Goal: Complete application form: Complete application form

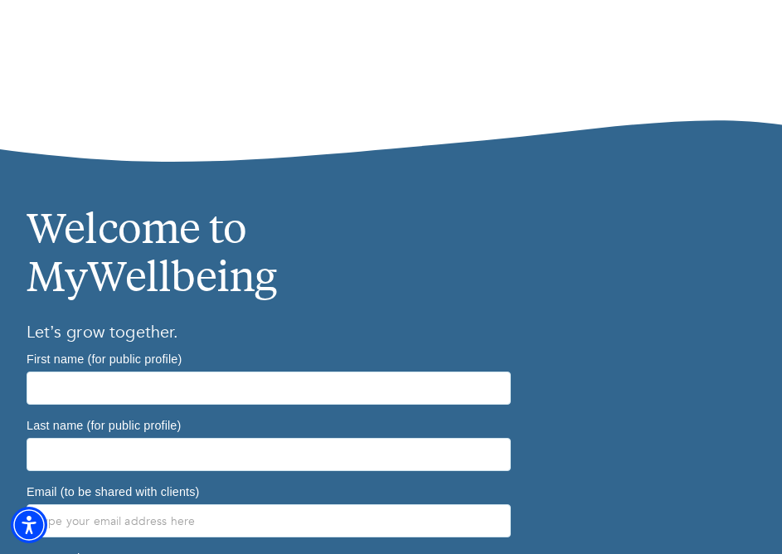
scroll to position [558, 0]
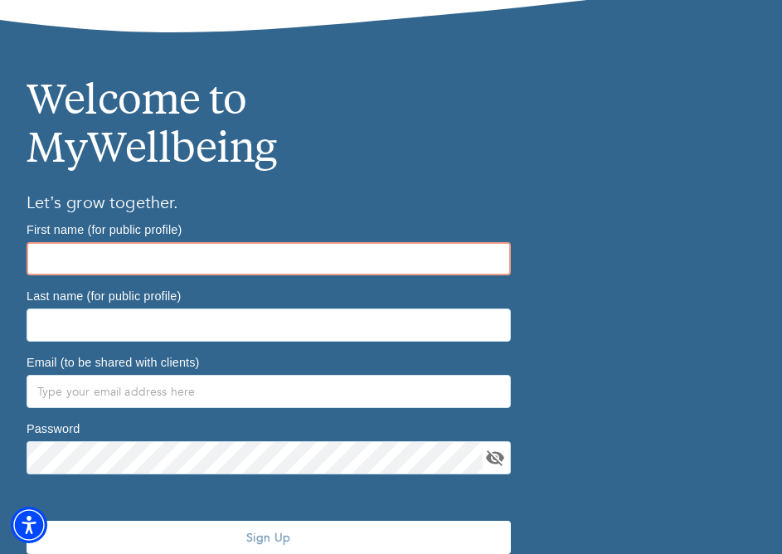
click at [445, 269] on input "text" at bounding box center [269, 258] width 484 height 33
type input "Danashia"
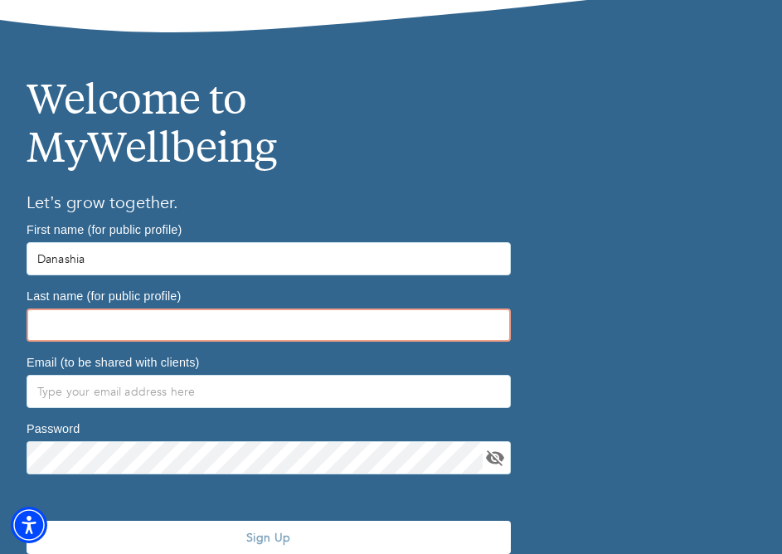
type input "McLaughlin"
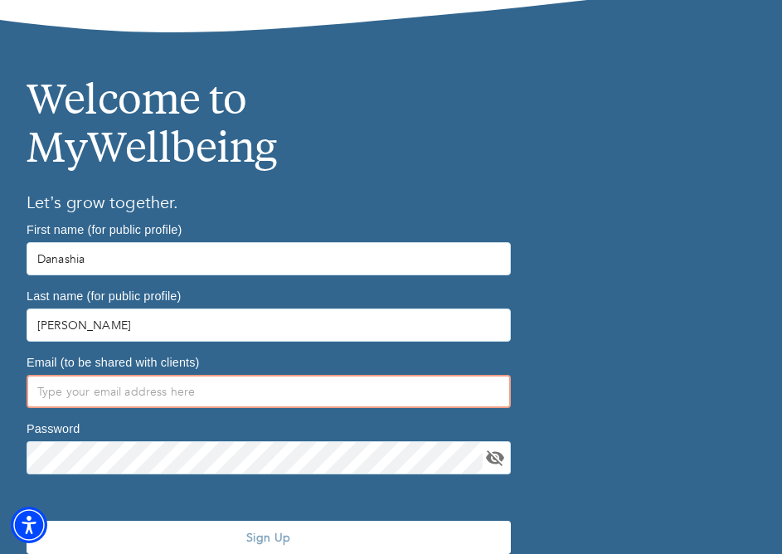
type input "[EMAIL_ADDRESS][PERSON_NAME][DOMAIN_NAME]"
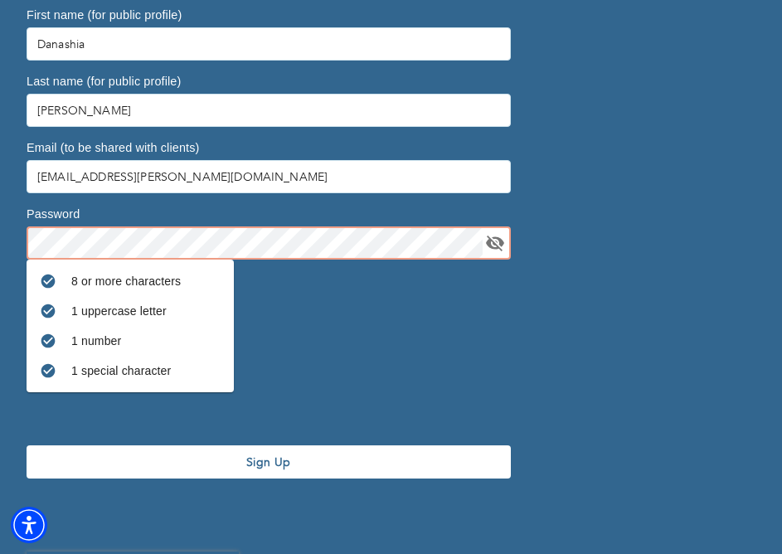
scroll to position [781, 0]
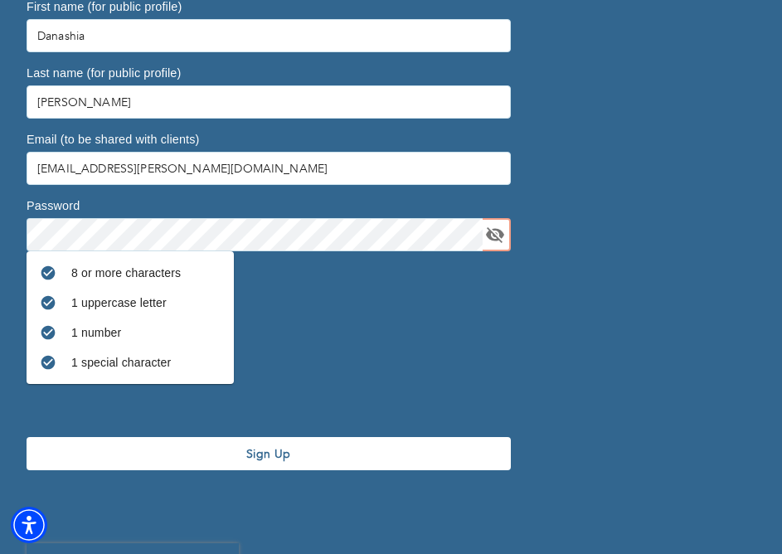
click at [215, 457] on span "Sign Up" at bounding box center [268, 454] width 471 height 16
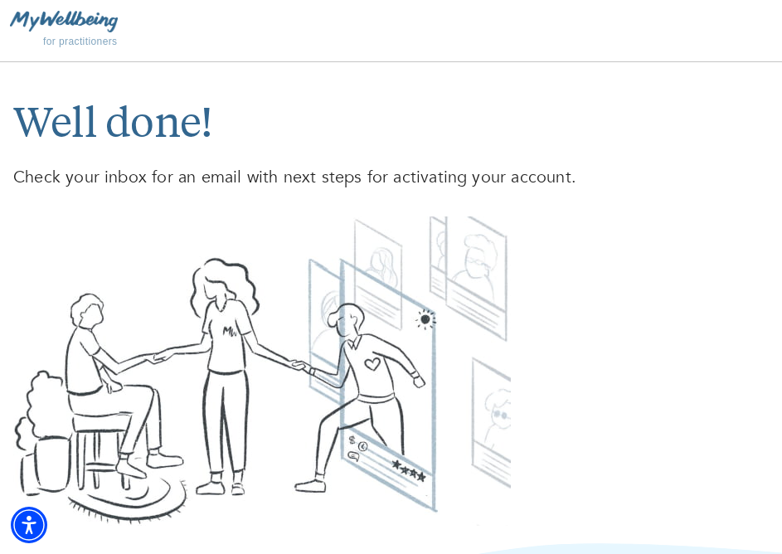
scroll to position [47, 0]
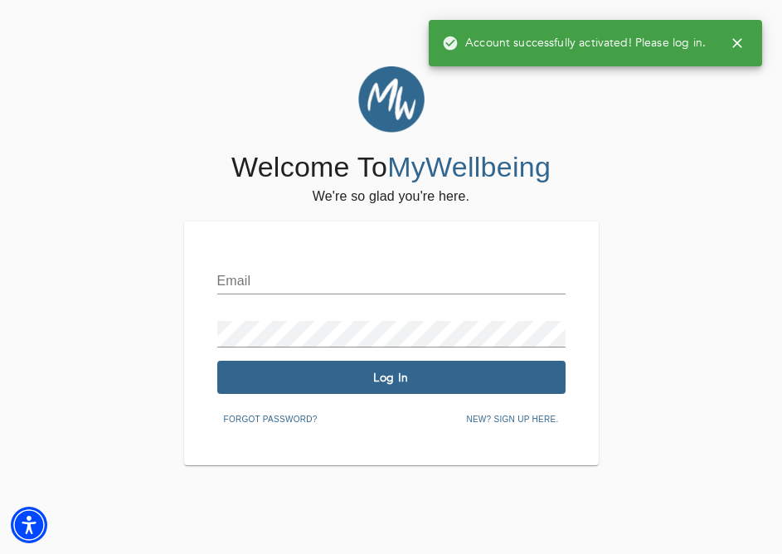
click at [414, 288] on input "text" at bounding box center [391, 281] width 348 height 27
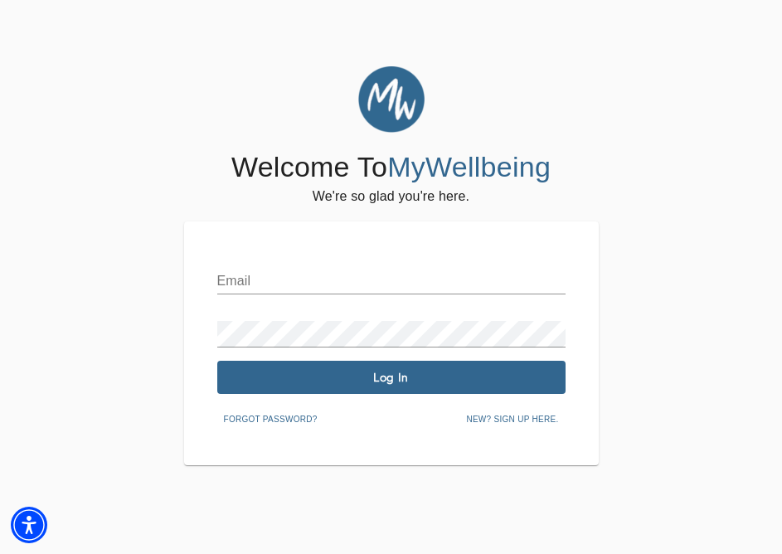
type input "[EMAIL_ADDRESS][PERSON_NAME][DOMAIN_NAME]"
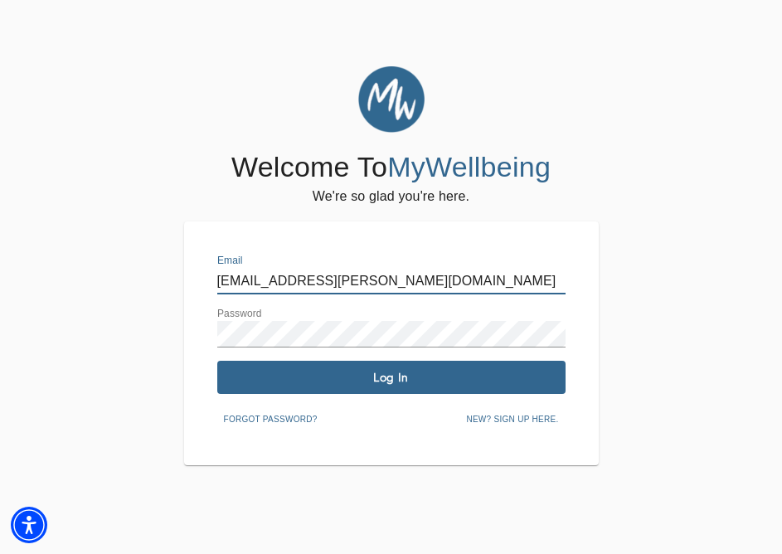
click at [404, 370] on span "Log In" at bounding box center [391, 378] width 335 height 16
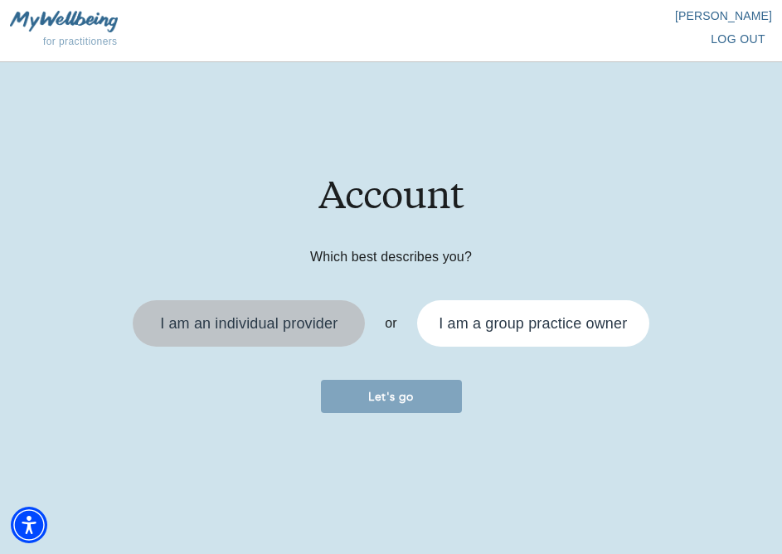
click at [275, 330] on div "I am an individual provider" at bounding box center [248, 323] width 177 height 15
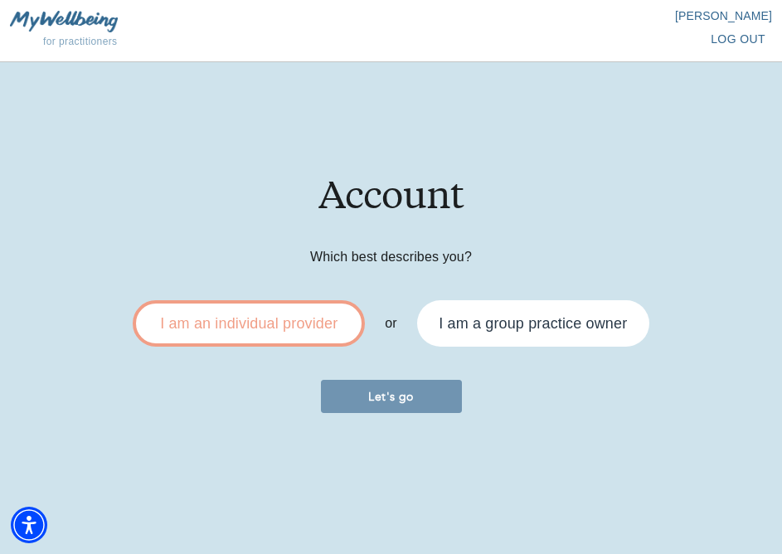
click at [392, 399] on span "Let's go" at bounding box center [391, 397] width 128 height 16
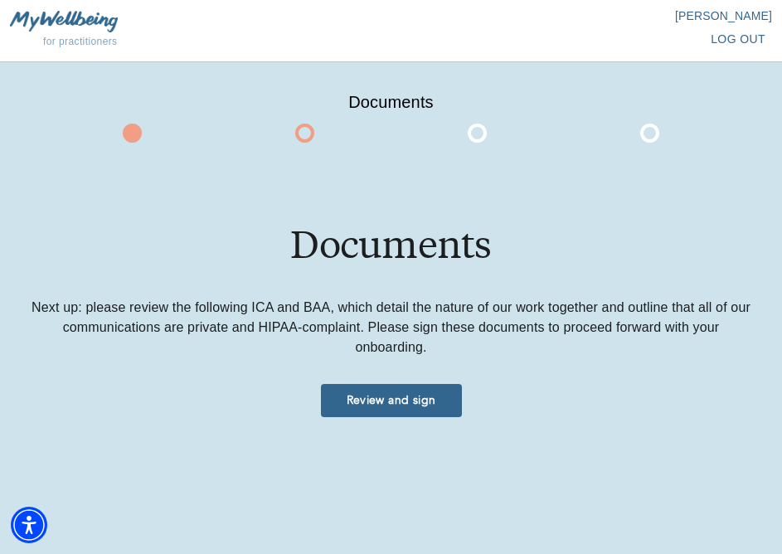
click at [390, 399] on span "Review and sign" at bounding box center [391, 400] width 128 height 16
